Goal: Task Accomplishment & Management: Use online tool/utility

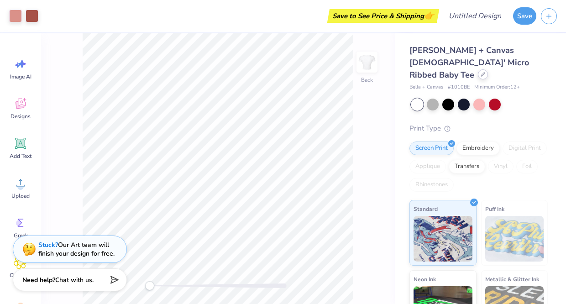
click at [481, 72] on icon at bounding box center [483, 74] width 5 height 5
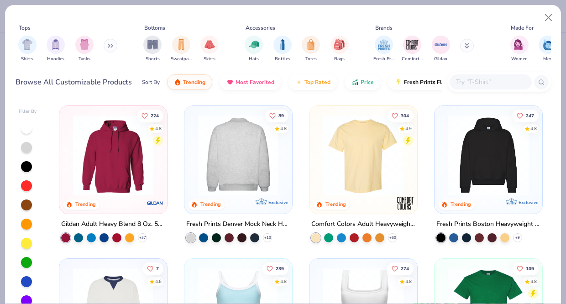
click at [242, 149] on img at bounding box center [238, 155] width 89 height 80
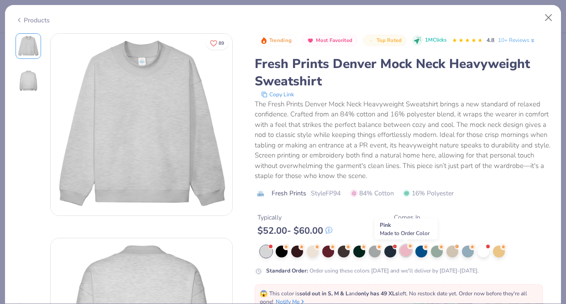
click at [404, 247] on div at bounding box center [406, 251] width 12 height 12
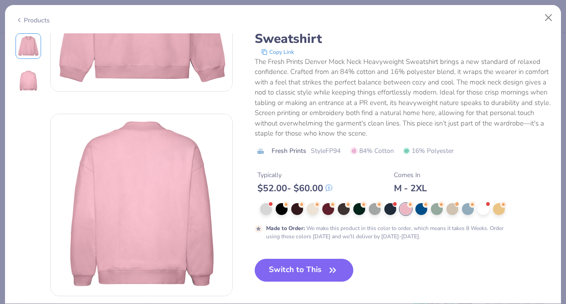
scroll to position [125, 0]
click at [341, 273] on button "Switch to This" at bounding box center [304, 269] width 99 height 23
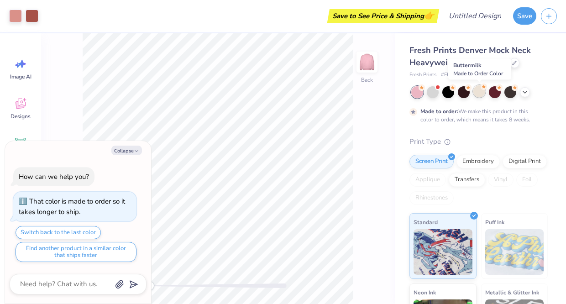
click at [481, 94] on div at bounding box center [479, 91] width 12 height 12
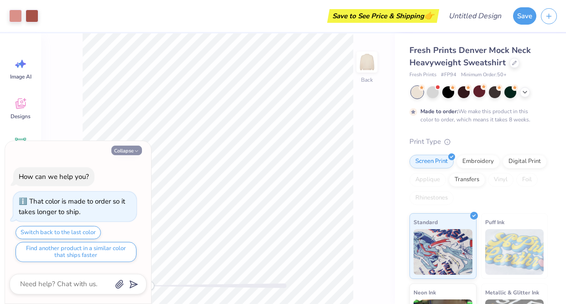
click at [129, 151] on button "Collapse" at bounding box center [126, 151] width 31 height 10
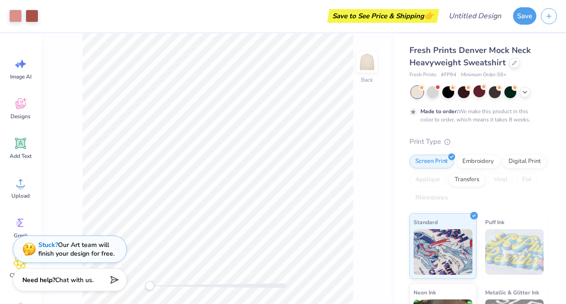
type textarea "x"
click at [471, 15] on input "Design Title" at bounding box center [486, 16] width 45 height 18
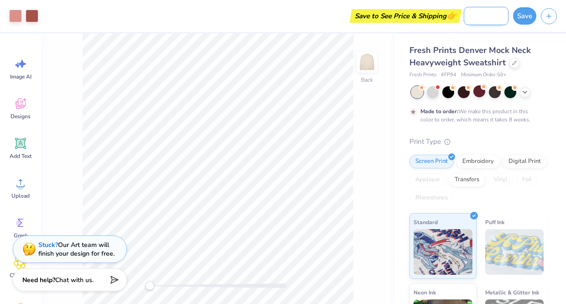
scroll to position [0, 40]
type input "Big little sweatshirts"
click at [530, 15] on button "Save" at bounding box center [524, 14] width 23 height 17
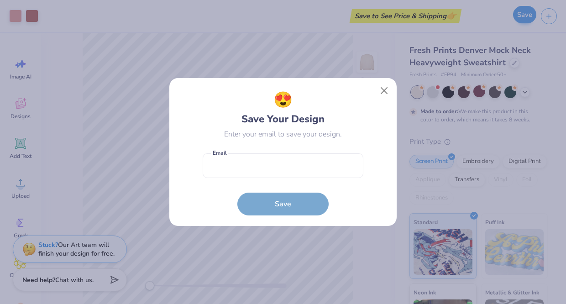
scroll to position [0, 0]
click at [267, 168] on input "email" at bounding box center [283, 165] width 161 height 25
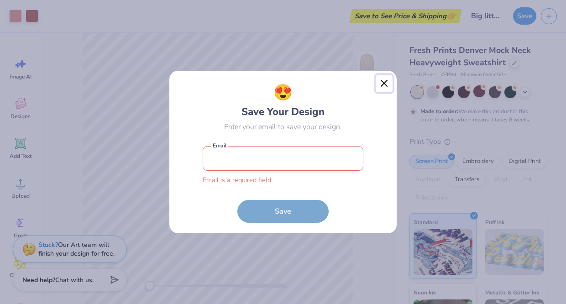
click at [384, 91] on button "Close" at bounding box center [384, 83] width 17 height 17
